Goal: Navigation & Orientation: Understand site structure

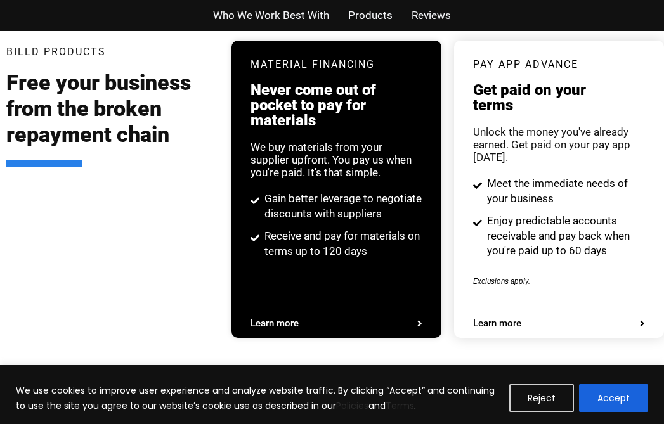
scroll to position [2389, 0]
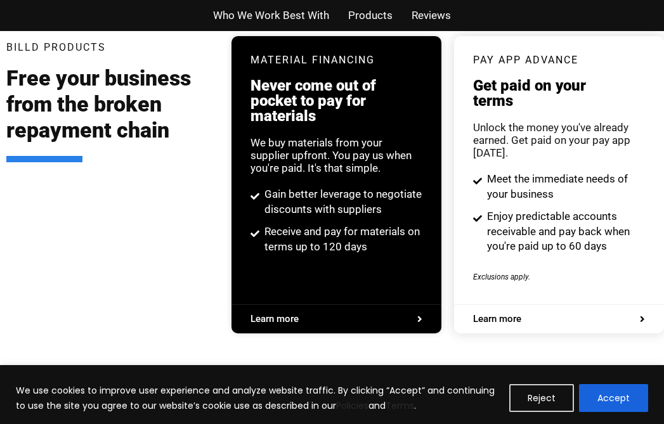
scroll to position [2389, 0]
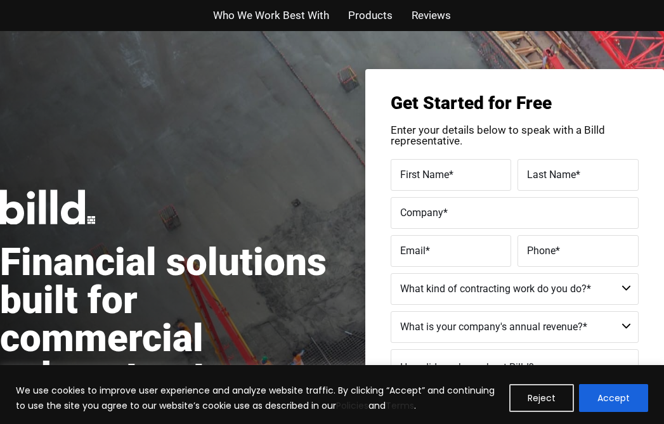
click at [373, 19] on span "Products" at bounding box center [370, 15] width 44 height 18
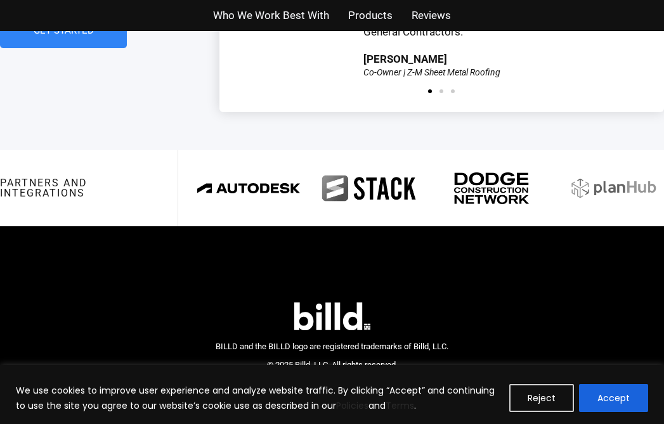
scroll to position [1977, 0]
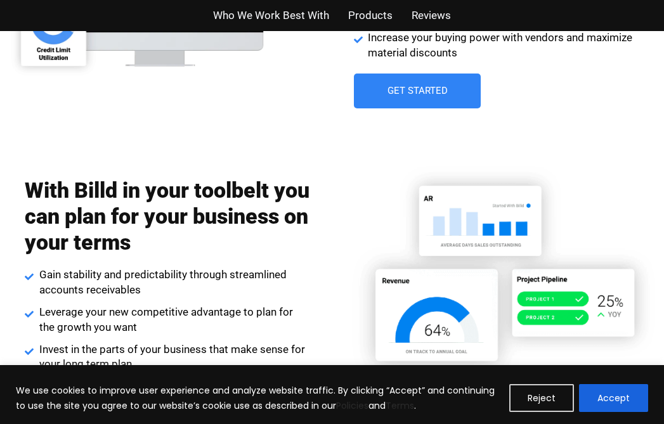
click at [356, 14] on span "Products" at bounding box center [370, 15] width 44 height 18
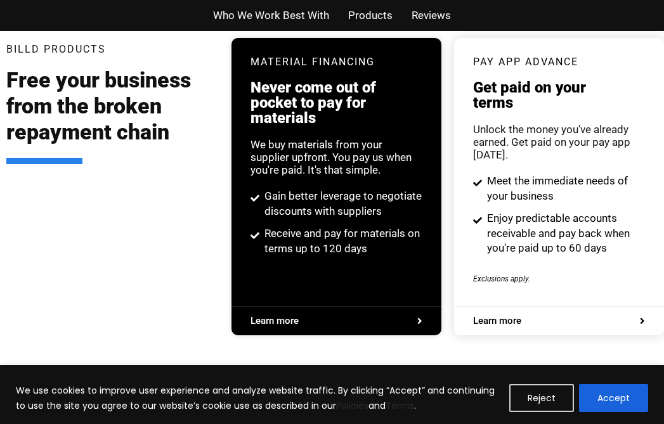
click at [315, 13] on span "Who We Work Best With" at bounding box center [271, 15] width 116 height 18
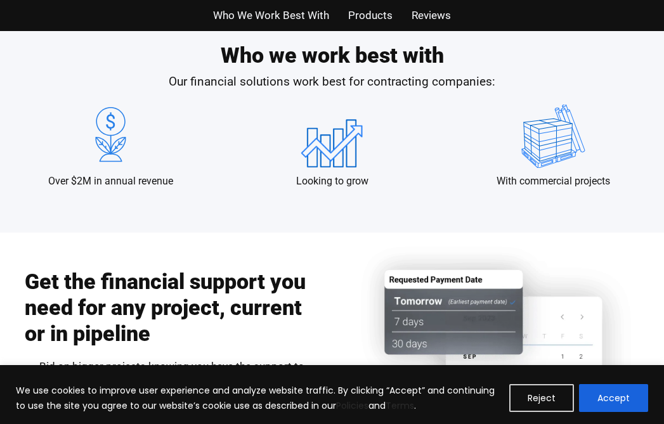
scroll to position [1273, 0]
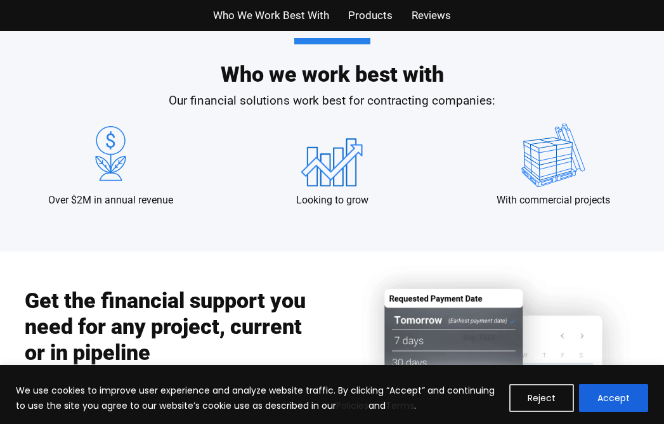
click at [422, 18] on span "Reviews" at bounding box center [430, 15] width 39 height 18
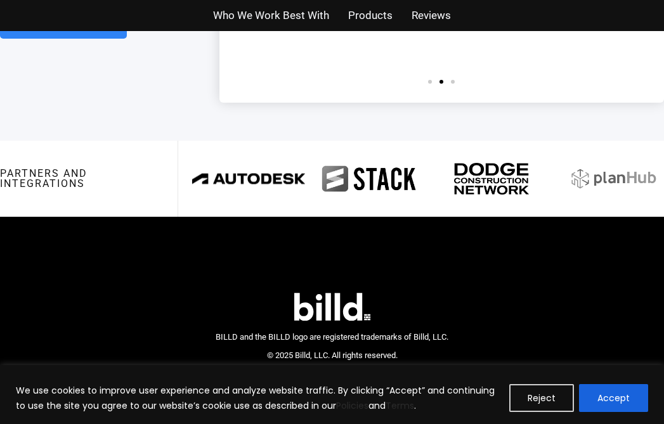
scroll to position [3038, 0]
